Goal: Browse casually: Explore the website without a specific task or goal

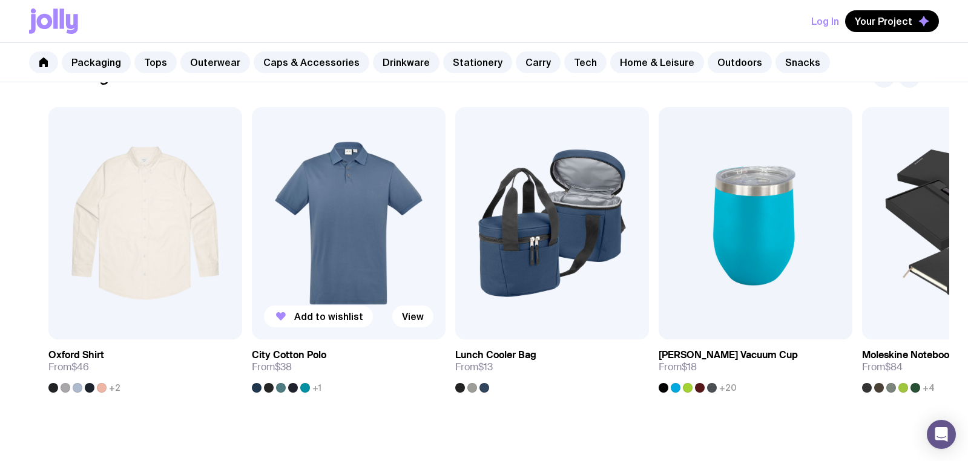
scroll to position [730, 0]
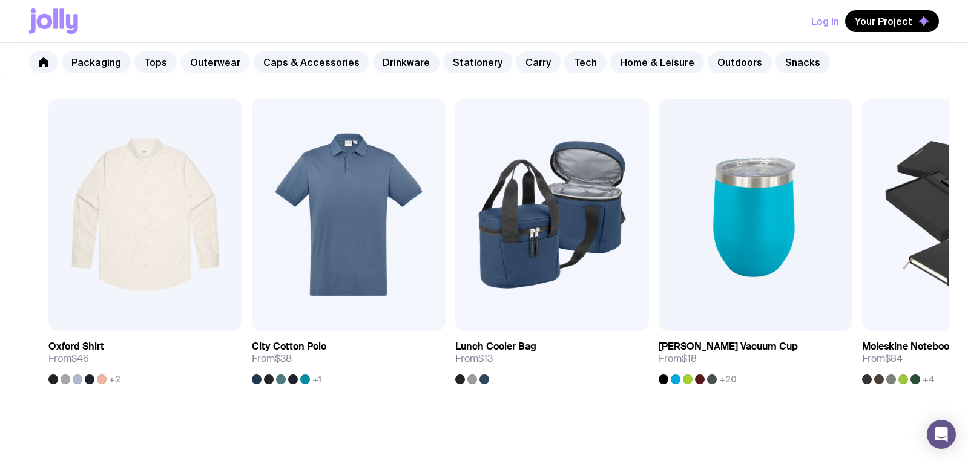
click at [215, 64] on link "Outerwear" at bounding box center [215, 62] width 70 height 22
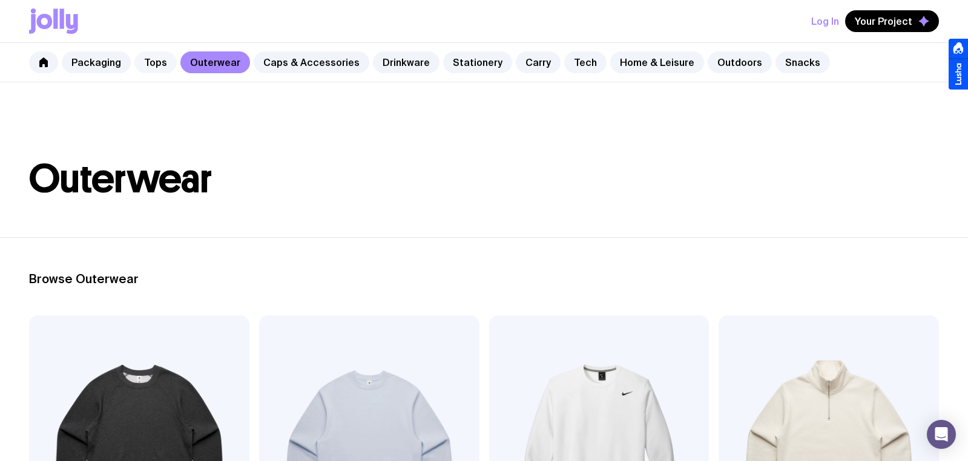
click at [149, 62] on link "Tops" at bounding box center [155, 62] width 42 height 22
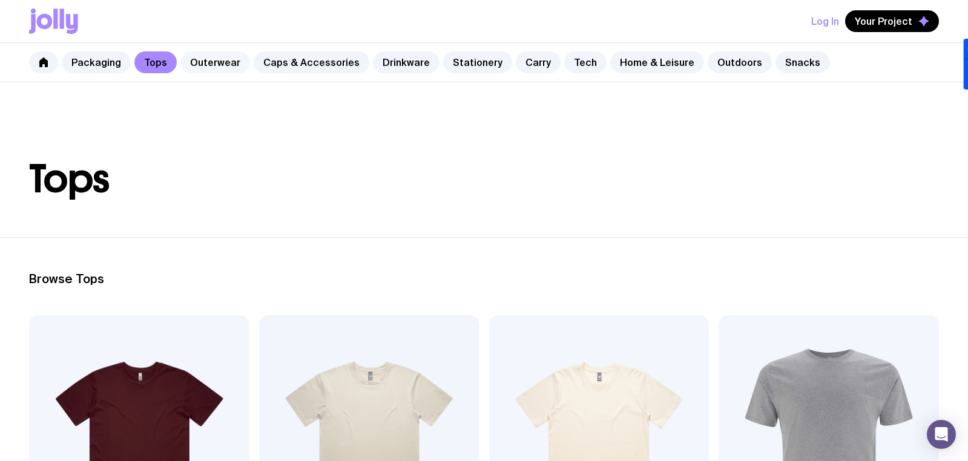
click at [195, 62] on link "Outerwear" at bounding box center [215, 62] width 70 height 22
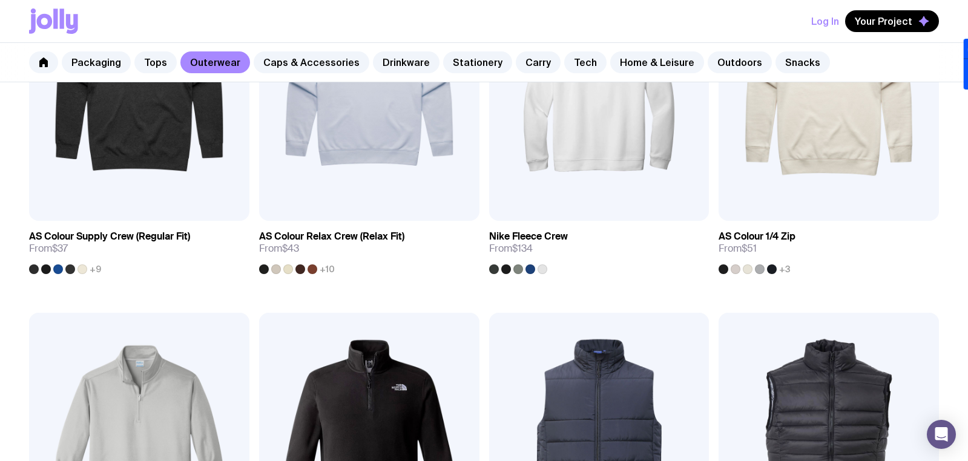
scroll to position [562, 0]
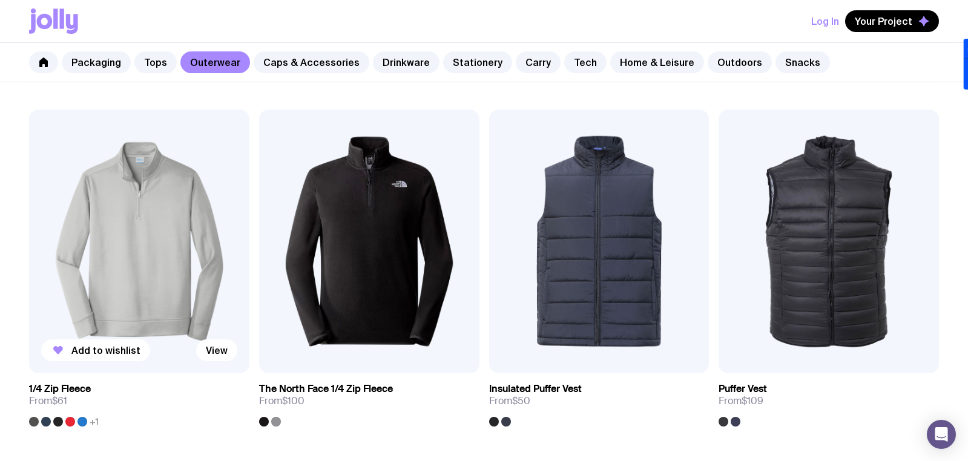
click at [44, 422] on div at bounding box center [46, 422] width 10 height 10
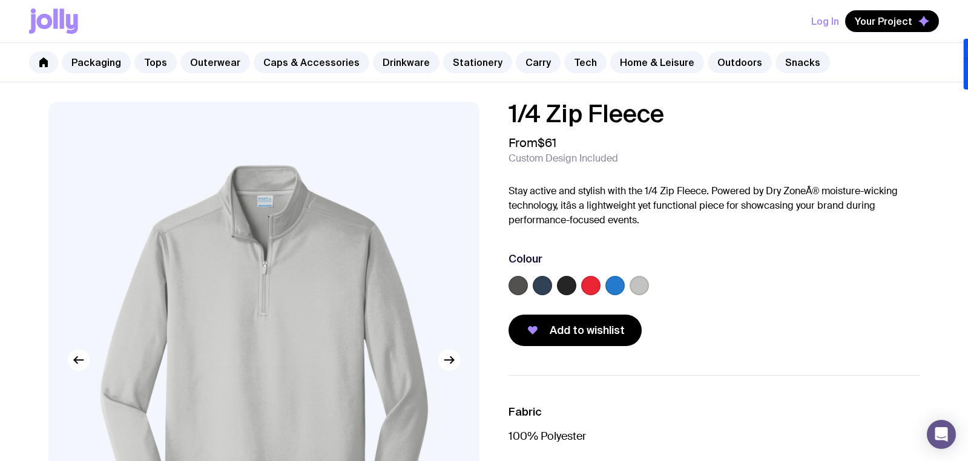
click at [543, 283] on label at bounding box center [542, 285] width 19 height 19
click at [0, 0] on input "radio" at bounding box center [0, 0] width 0 height 0
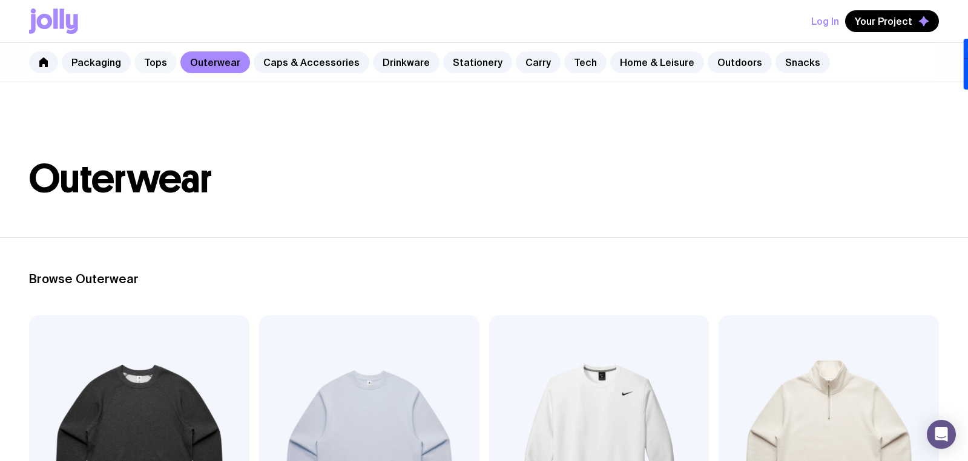
click at [143, 71] on link "Tops" at bounding box center [155, 62] width 42 height 22
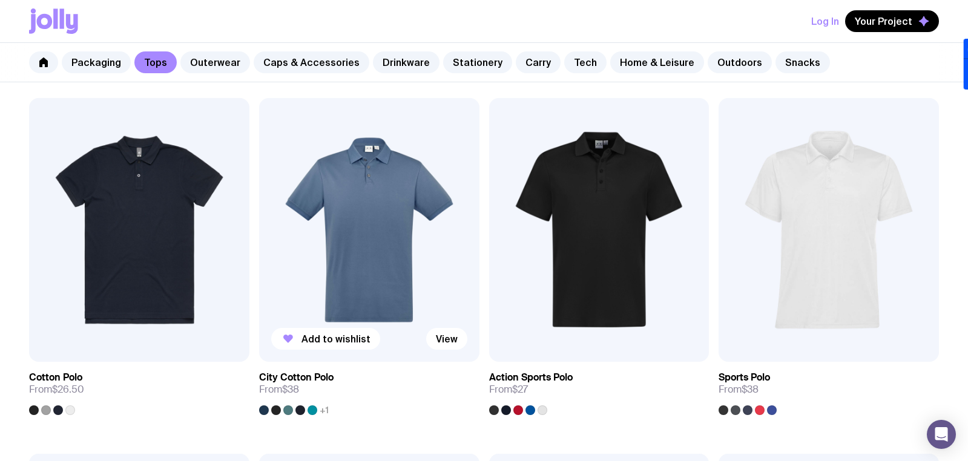
scroll to position [572, 0]
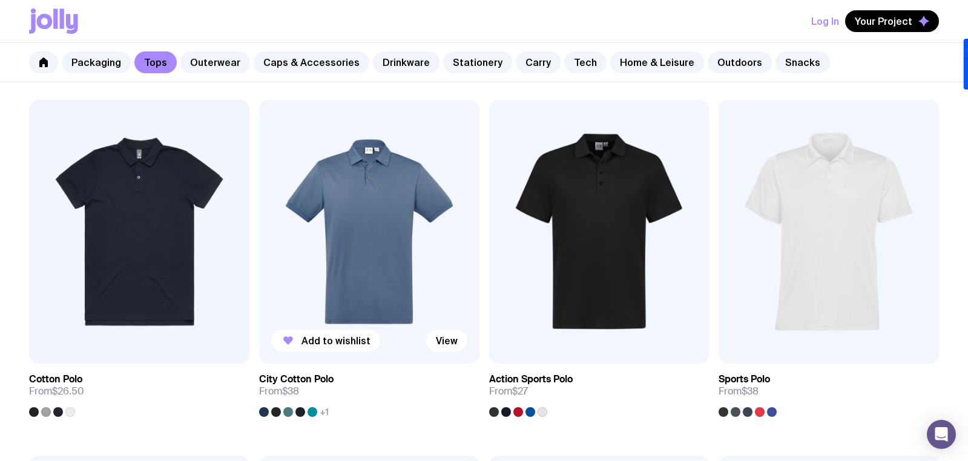
click at [382, 231] on img at bounding box center [369, 232] width 220 height 264
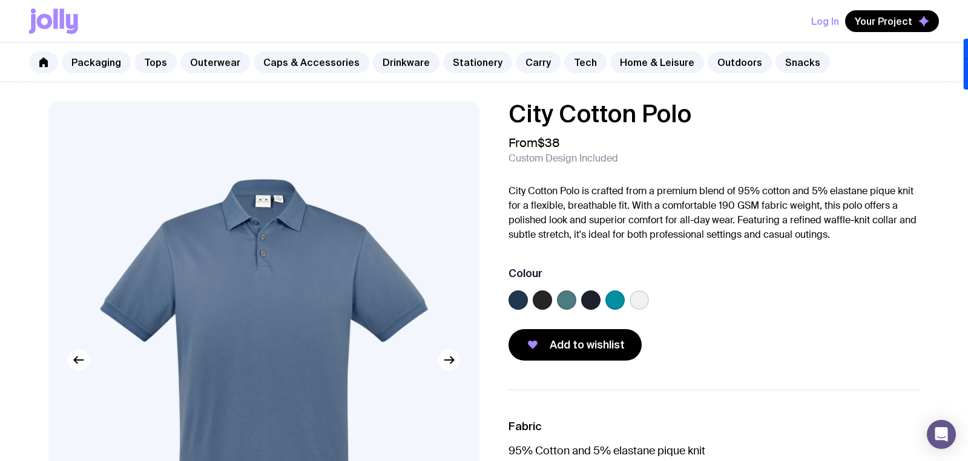
click at [518, 300] on label at bounding box center [517, 299] width 19 height 19
click at [0, 0] on input "radio" at bounding box center [0, 0] width 0 height 0
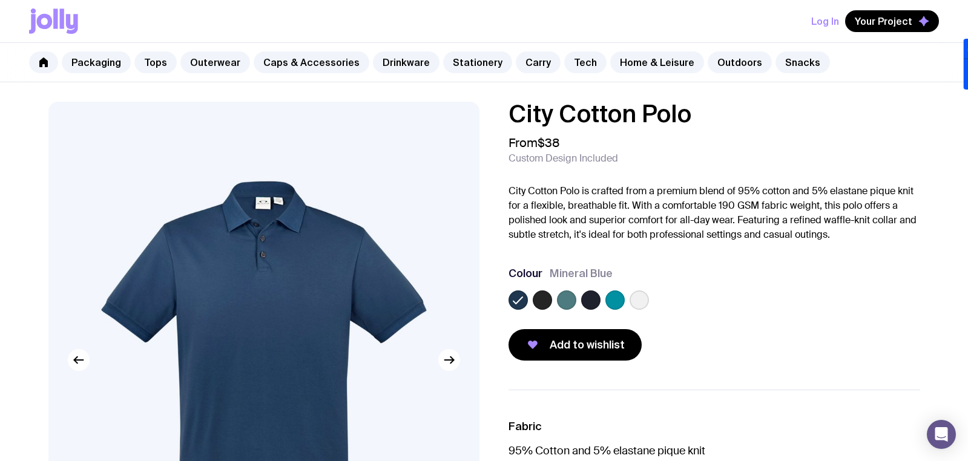
click at [545, 295] on label at bounding box center [542, 299] width 19 height 19
click at [0, 0] on input "radio" at bounding box center [0, 0] width 0 height 0
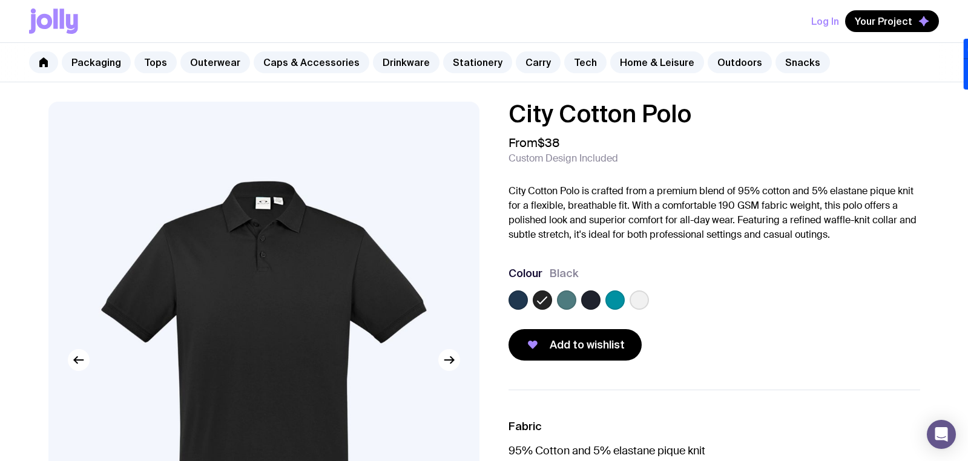
click at [568, 301] on label at bounding box center [566, 299] width 19 height 19
click at [0, 0] on input "radio" at bounding box center [0, 0] width 0 height 0
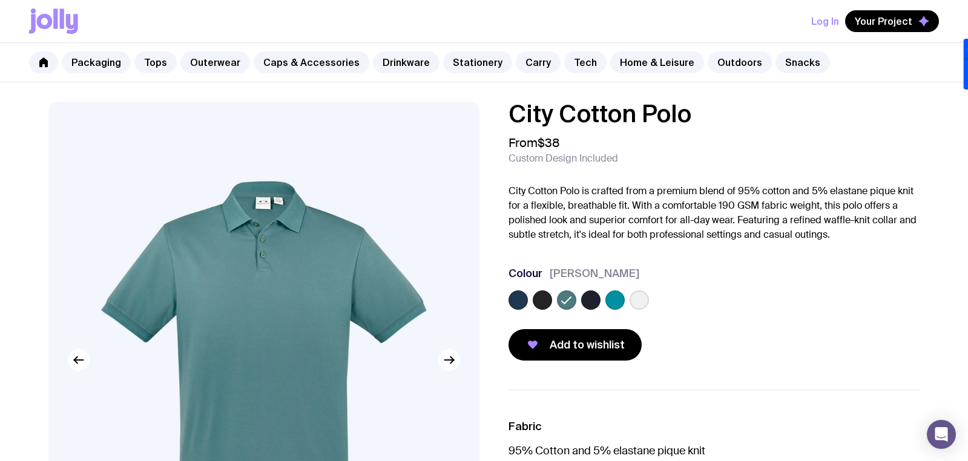
click at [590, 298] on label at bounding box center [590, 299] width 19 height 19
click at [0, 0] on input "radio" at bounding box center [0, 0] width 0 height 0
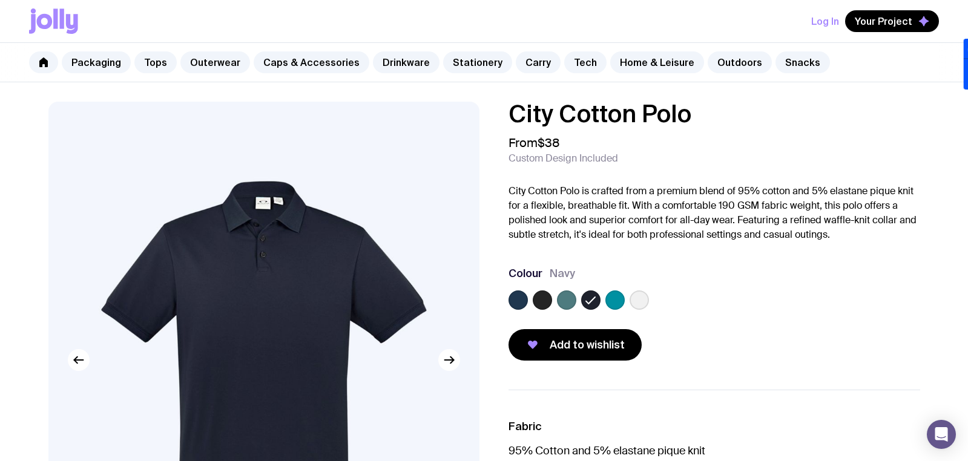
click at [609, 300] on label at bounding box center [614, 299] width 19 height 19
click at [0, 0] on input "radio" at bounding box center [0, 0] width 0 height 0
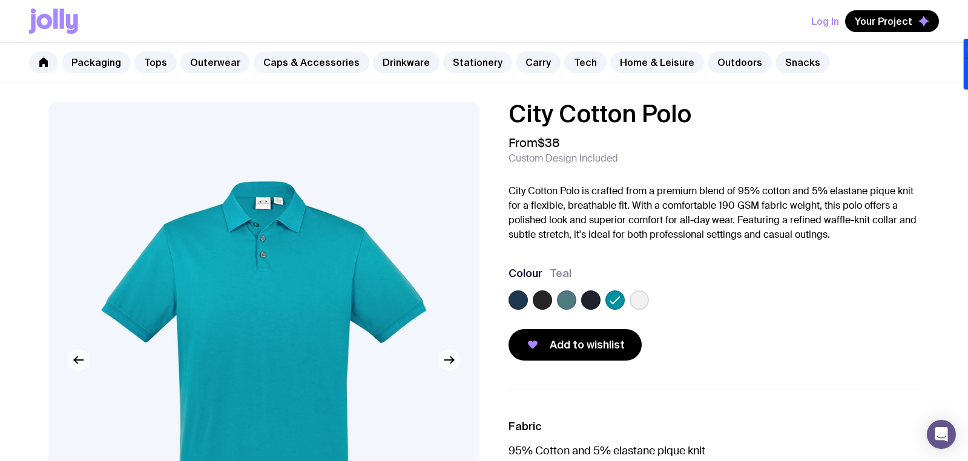
click at [631, 291] on div at bounding box center [638, 299] width 19 height 19
click at [634, 297] on label at bounding box center [638, 299] width 19 height 19
click at [0, 0] on input "radio" at bounding box center [0, 0] width 0 height 0
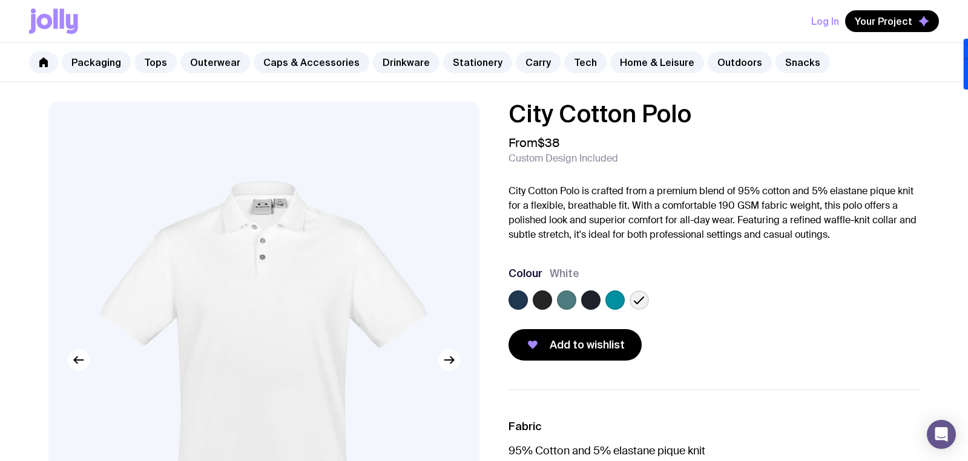
click at [526, 295] on label at bounding box center [517, 299] width 19 height 19
click at [0, 0] on input "radio" at bounding box center [0, 0] width 0 height 0
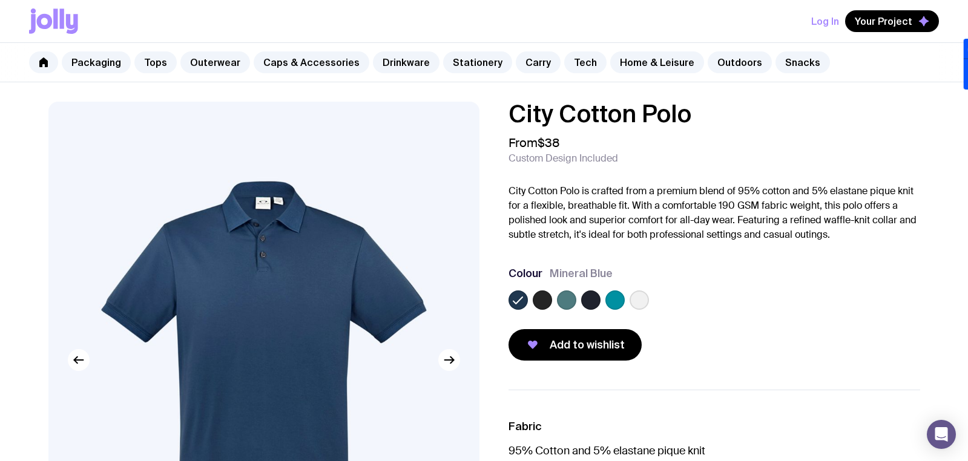
click at [586, 304] on label at bounding box center [590, 299] width 19 height 19
click at [0, 0] on input "radio" at bounding box center [0, 0] width 0 height 0
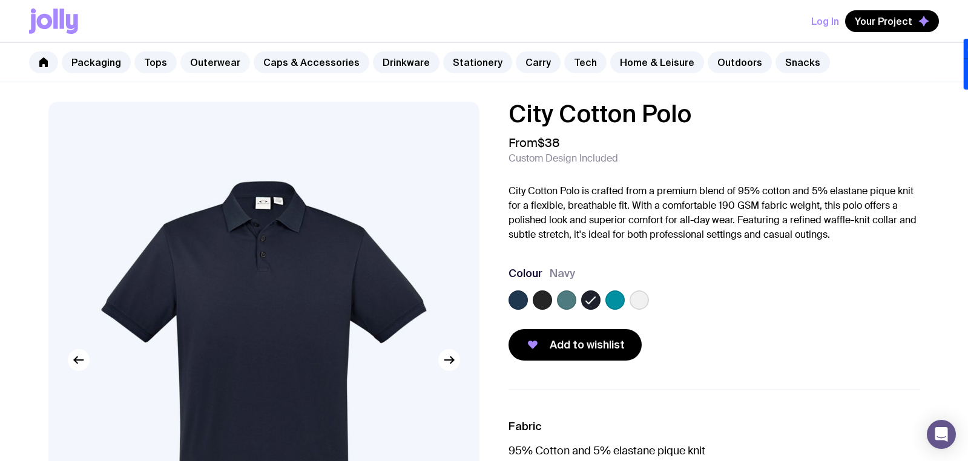
click at [213, 62] on link "Outerwear" at bounding box center [215, 62] width 70 height 22
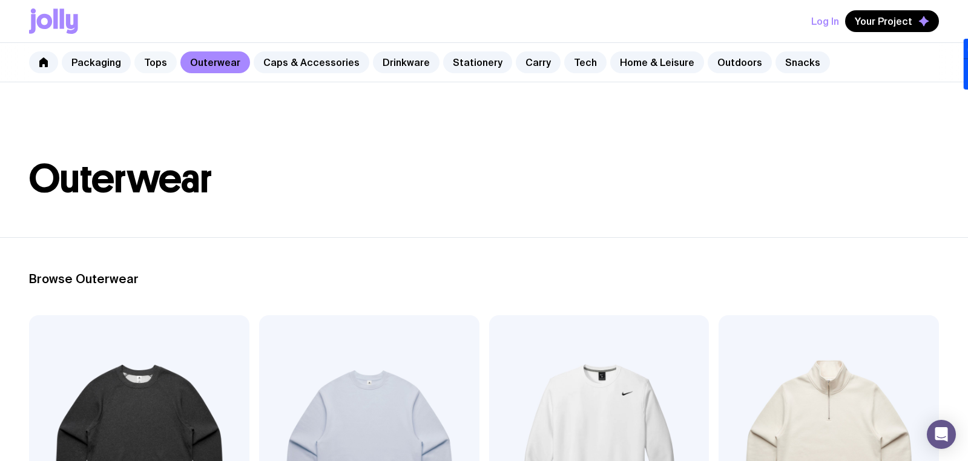
click at [159, 62] on link "Tops" at bounding box center [155, 62] width 42 height 22
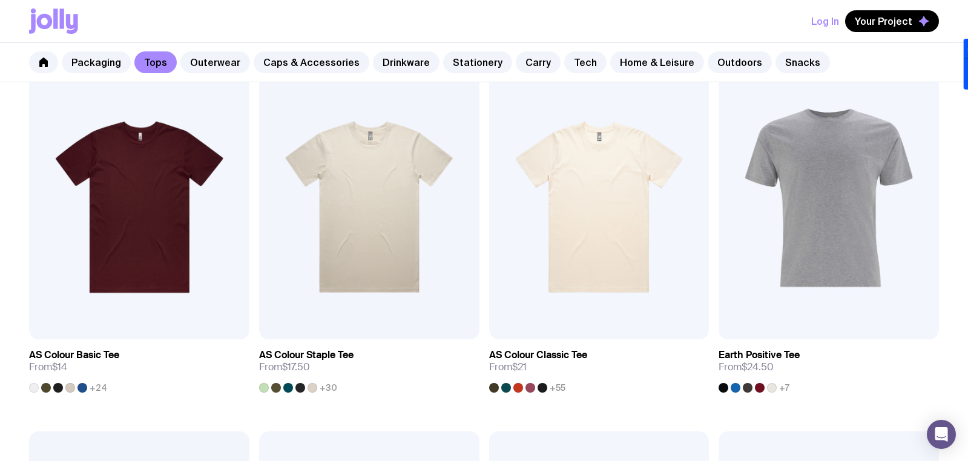
scroll to position [240, 0]
click at [200, 61] on link "Outerwear" at bounding box center [215, 62] width 70 height 22
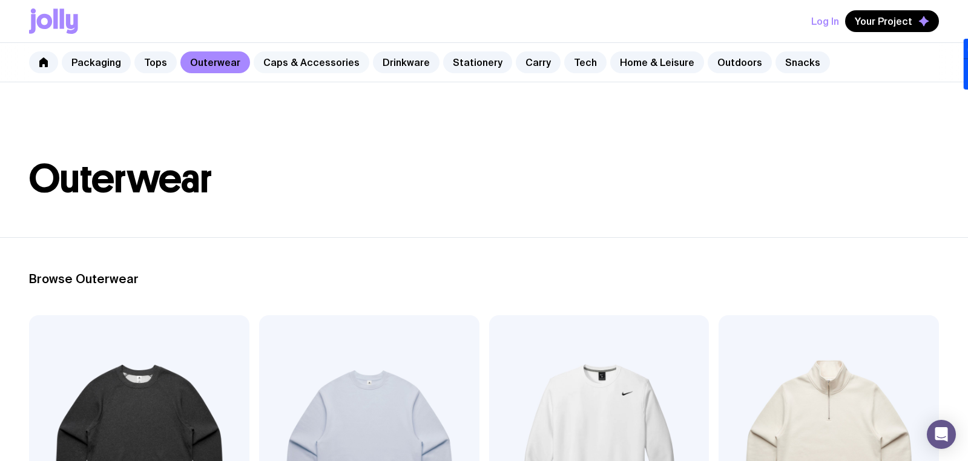
click at [316, 60] on link "Caps & Accessories" at bounding box center [312, 62] width 116 height 22
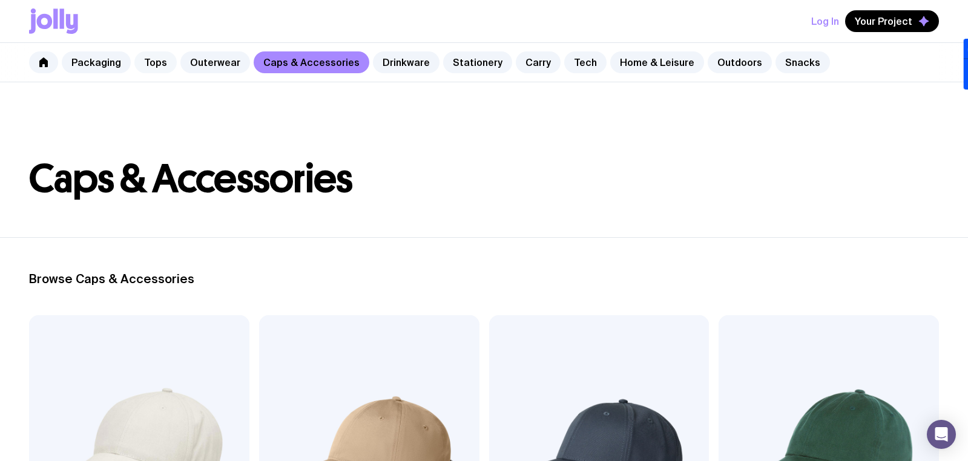
click at [149, 67] on link "Tops" at bounding box center [155, 62] width 42 height 22
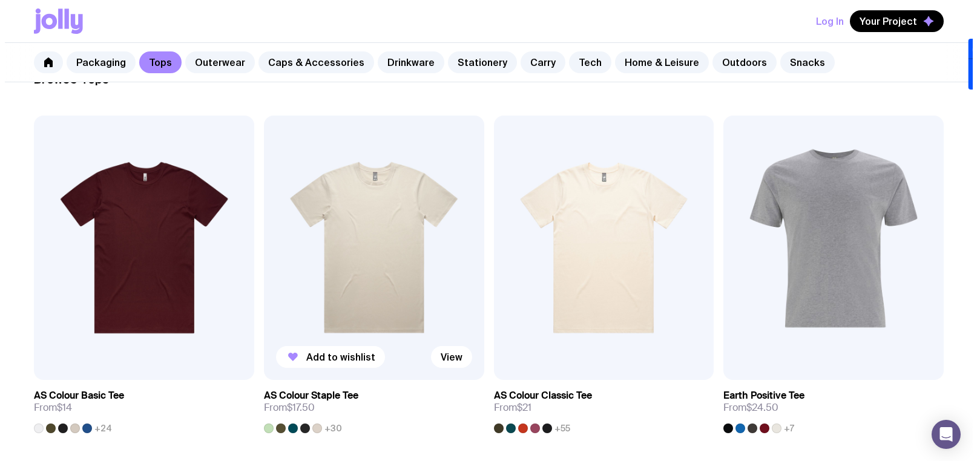
scroll to position [191, 0]
